Goal: Task Accomplishment & Management: Manage account settings

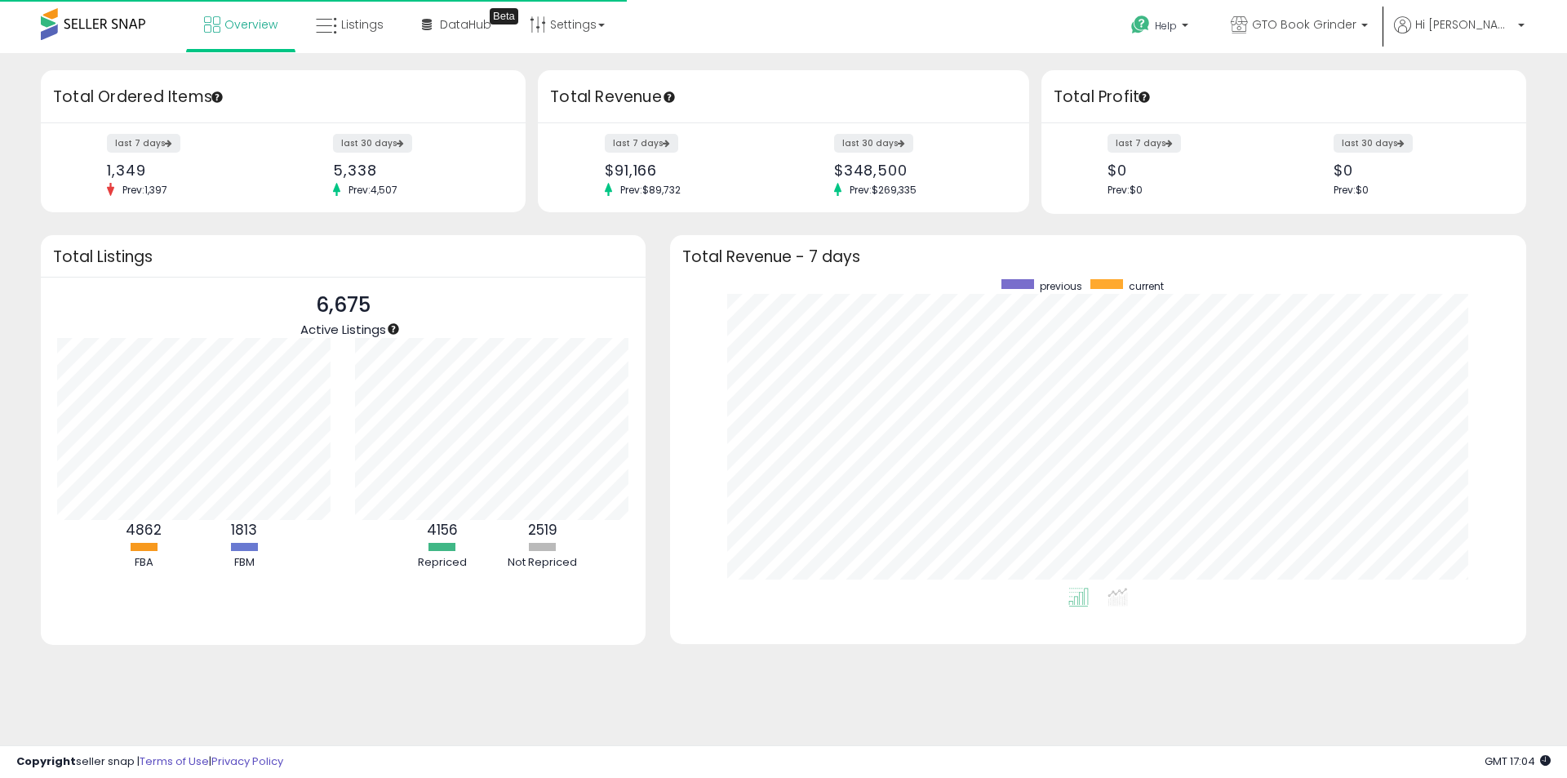
scroll to position [308, 823]
click at [358, 24] on span "Listings" at bounding box center [362, 24] width 42 height 16
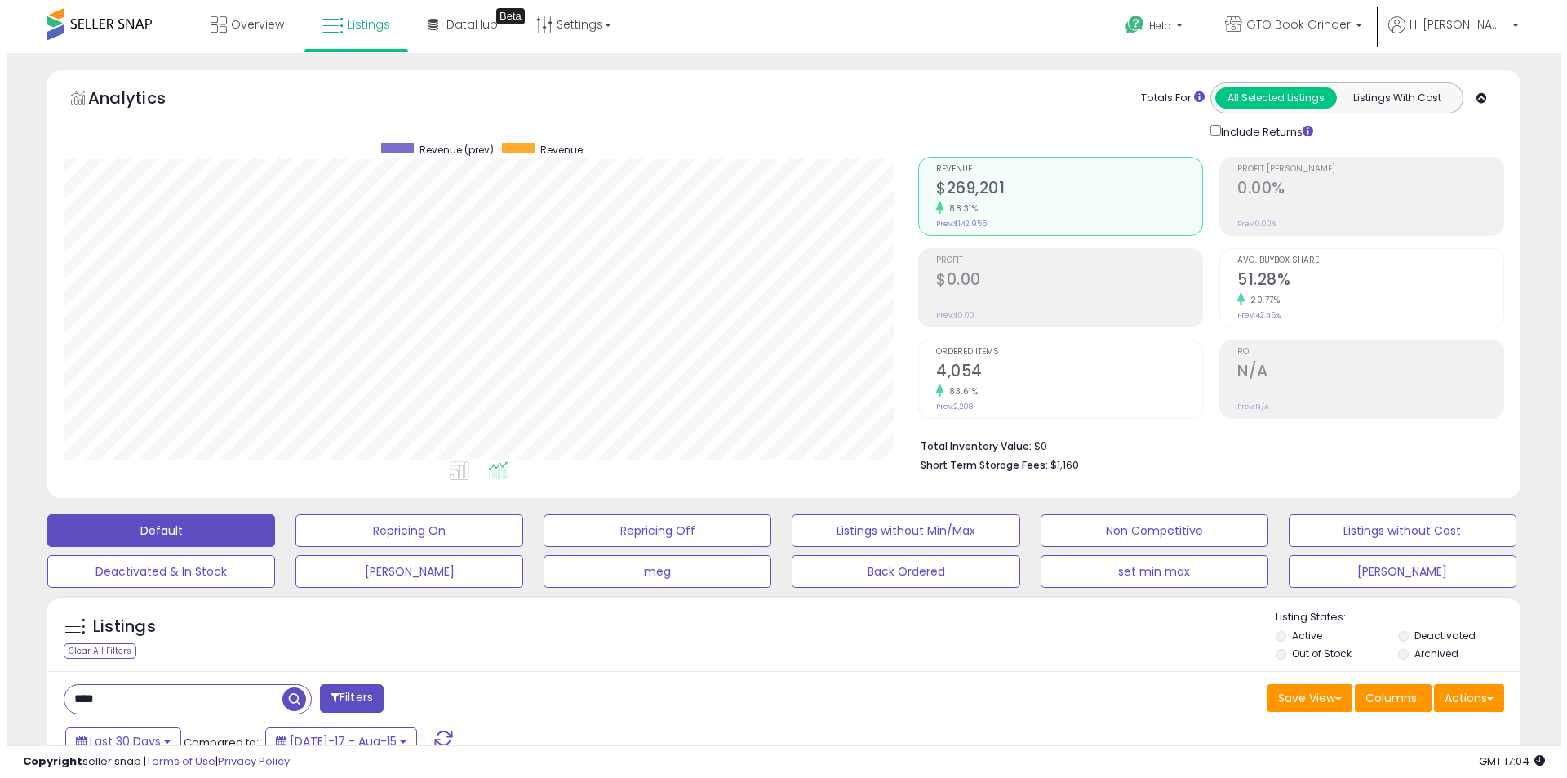
scroll to position [335, 854]
click at [1076, 368] on h2 "4,054" at bounding box center [1063, 373] width 266 height 22
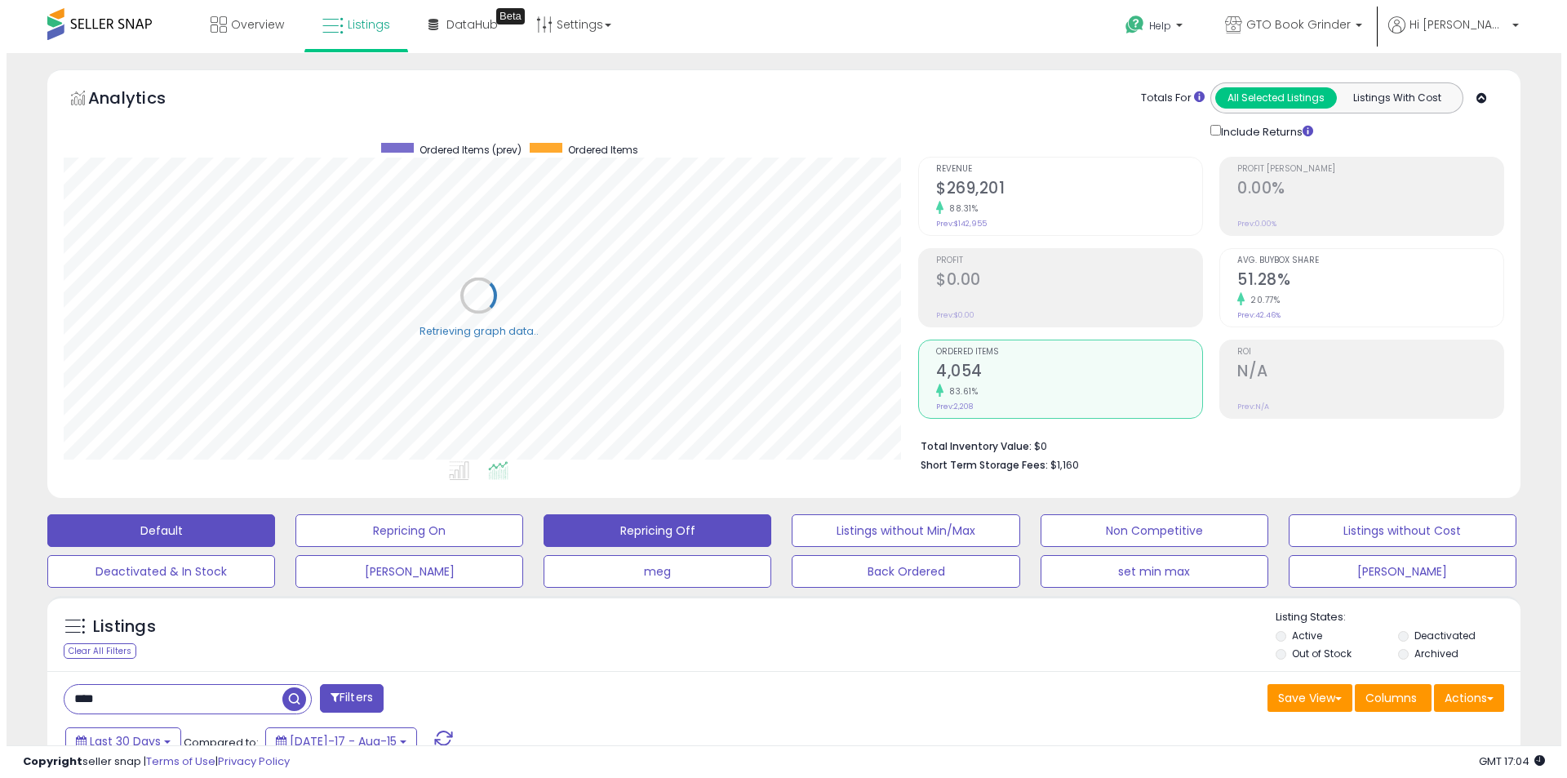
scroll to position [815770, 815250]
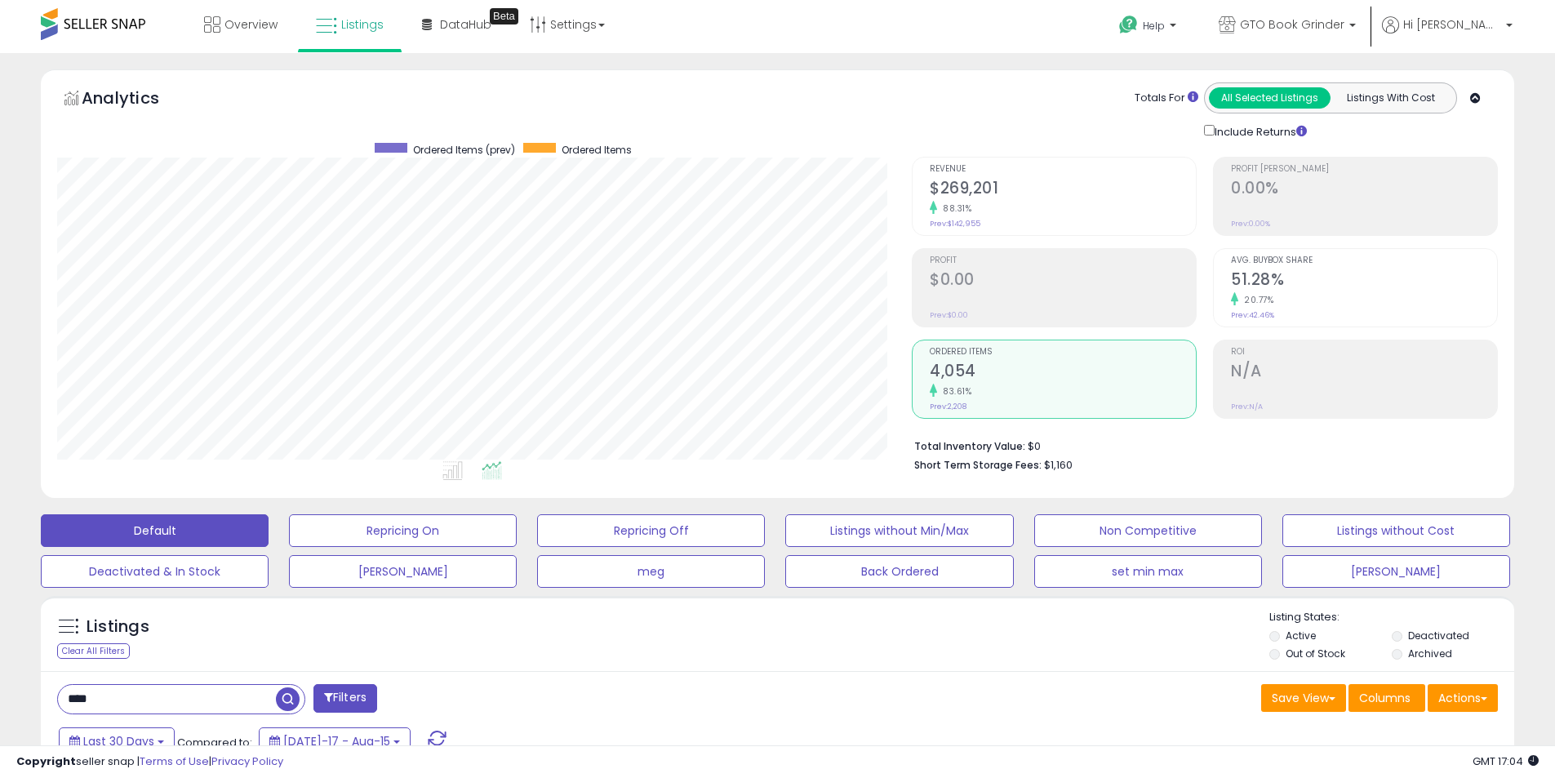
click at [1438, 632] on label "Deactivated" at bounding box center [1438, 635] width 61 height 14
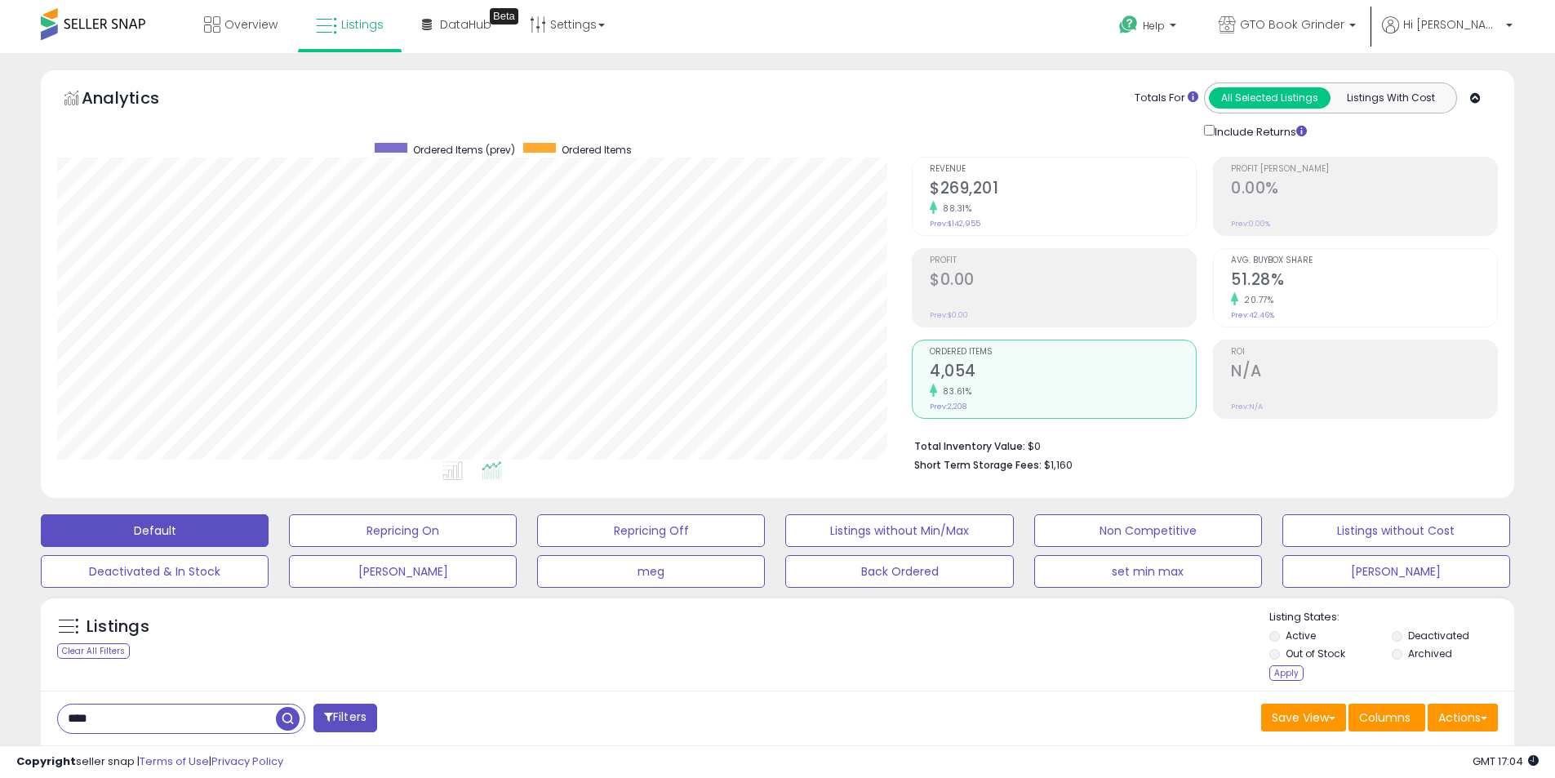
click at [1438, 654] on label "Archived" at bounding box center [1430, 653] width 44 height 14
click at [205, 726] on input "****" at bounding box center [167, 718] width 218 height 29
type input "*********"
drag, startPoint x: 1282, startPoint y: 673, endPoint x: 918, endPoint y: 24, distance: 744.6
click at [1280, 676] on div "Apply" at bounding box center [1286, 673] width 34 height 16
